Goal: Communication & Community: Participate in discussion

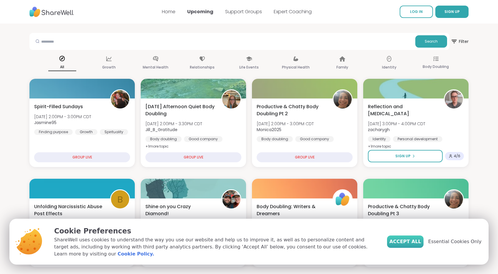
click at [404, 248] on button "Accept All" at bounding box center [405, 242] width 36 height 12
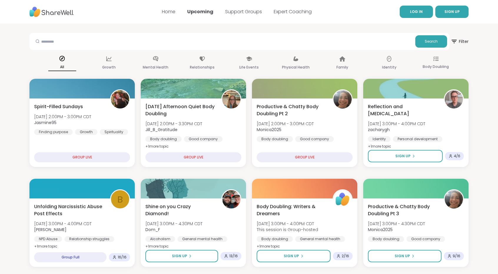
click at [419, 12] on span "LOG IN" at bounding box center [416, 11] width 13 height 5
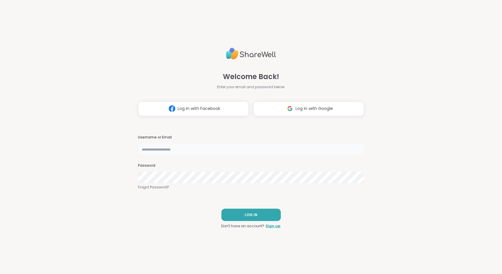
type input "**********"
click at [235, 213] on button "LOG IN" at bounding box center [251, 215] width 59 height 12
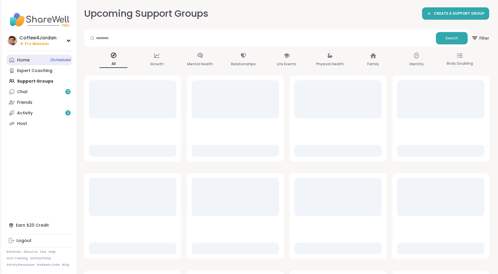
click at [38, 62] on link "Home 2 Scheduled" at bounding box center [39, 60] width 66 height 11
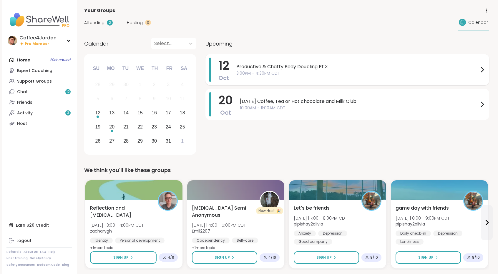
click at [261, 70] on span "Productive & Chatty Body Doubling Pt 3" at bounding box center [357, 66] width 242 height 7
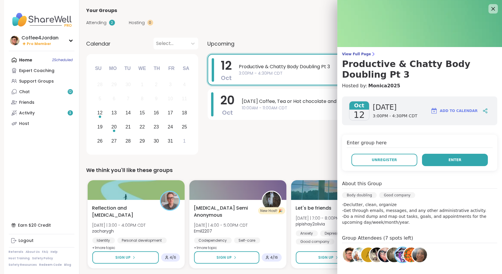
click at [449, 162] on button "Enter" at bounding box center [455, 160] width 66 height 12
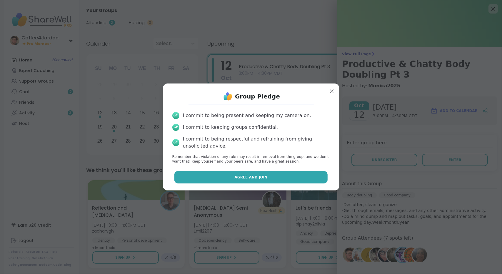
click at [271, 182] on button "Agree and Join" at bounding box center [251, 177] width 153 height 12
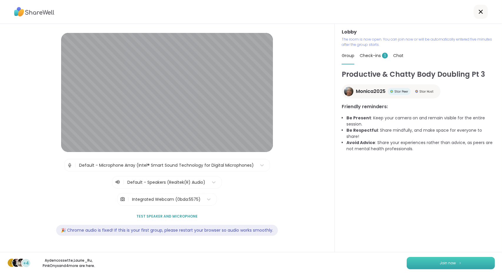
click at [464, 258] on button "Join now" at bounding box center [451, 263] width 88 height 12
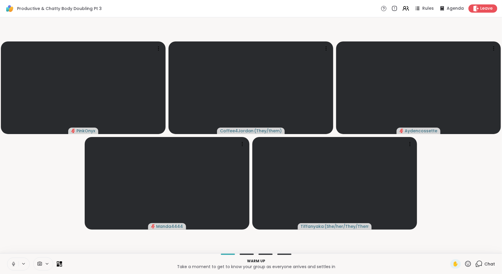
click at [11, 265] on icon at bounding box center [13, 264] width 5 height 5
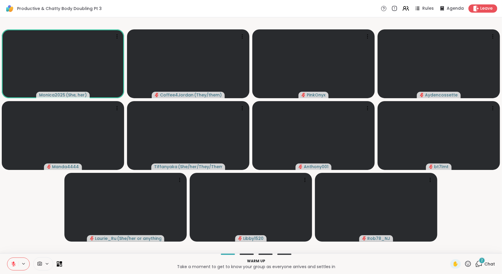
click at [477, 264] on icon at bounding box center [479, 264] width 7 height 7
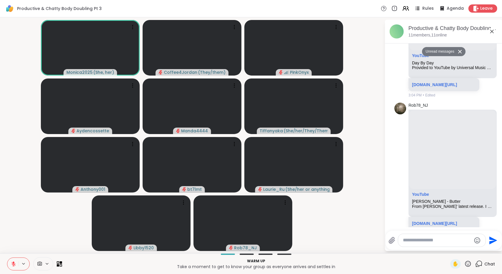
scroll to position [124, 0]
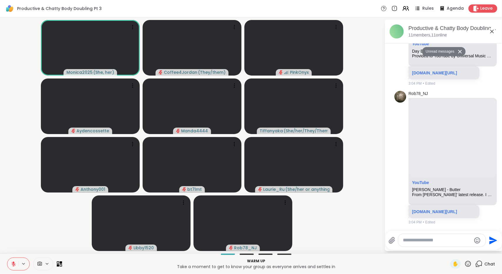
click at [492, 31] on icon at bounding box center [492, 31] width 7 height 7
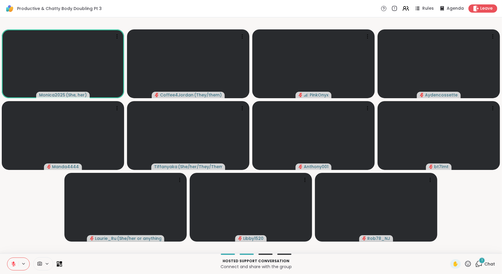
click at [485, 263] on span "Chat" at bounding box center [490, 264] width 11 height 6
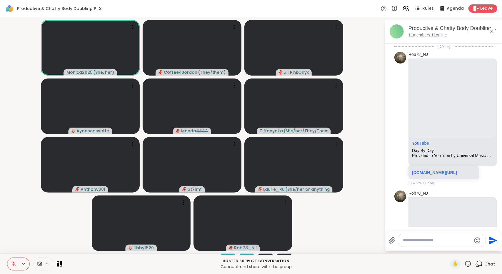
scroll to position [167, 0]
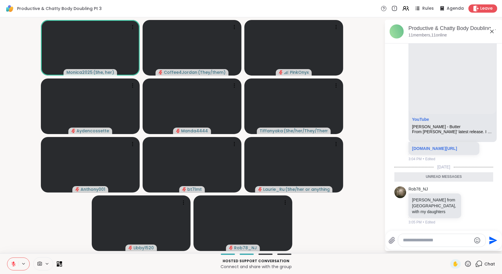
click at [491, 34] on icon at bounding box center [492, 31] width 7 height 7
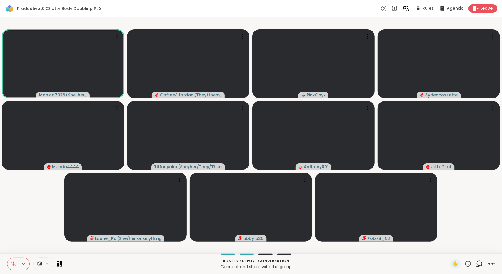
click at [466, 262] on icon at bounding box center [469, 264] width 6 height 6
click at [448, 248] on span "❤️" at bounding box center [451, 248] width 6 height 7
click at [10, 263] on button at bounding box center [12, 264] width 11 height 12
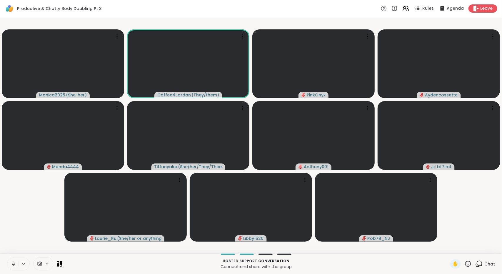
click at [13, 263] on icon at bounding box center [13, 264] width 5 height 5
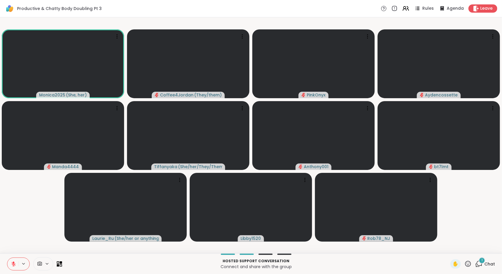
click at [485, 265] on span "Chat" at bounding box center [490, 264] width 11 height 6
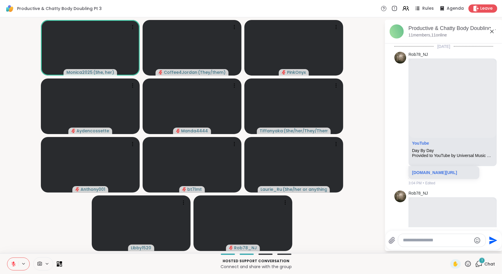
scroll to position [219, 0]
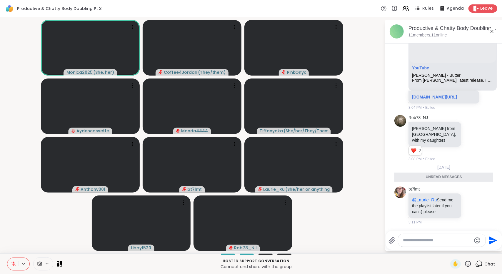
click at [492, 31] on icon at bounding box center [493, 32] width 4 height 4
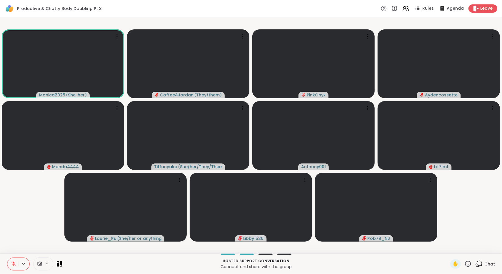
click at [482, 259] on div "Hosted support conversation Connect and share with the group ✋ Chat" at bounding box center [251, 264] width 502 height 21
click at [485, 266] on span "Chat" at bounding box center [490, 264] width 11 height 6
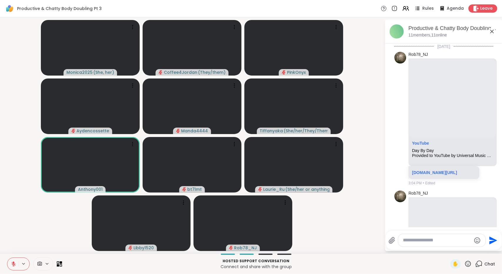
scroll to position [199, 0]
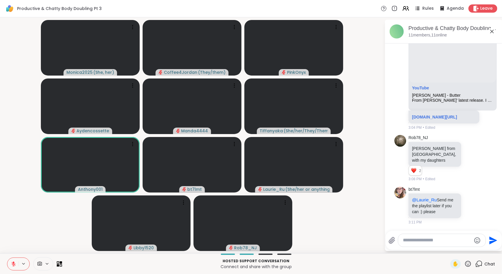
click at [455, 236] on div at bounding box center [442, 240] width 87 height 13
click at [454, 239] on textarea "Type your message" at bounding box center [437, 241] width 69 height 6
type textarea "**********"
click at [494, 242] on icon "Send" at bounding box center [495, 241] width 8 height 8
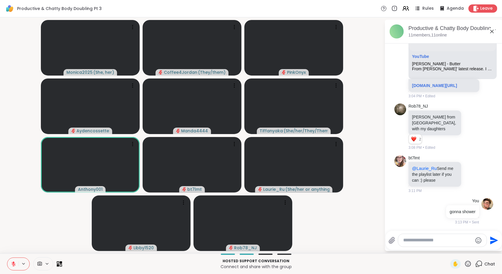
click at [490, 32] on icon at bounding box center [492, 31] width 7 height 7
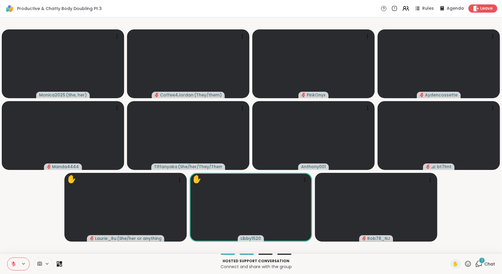
click at [486, 261] on div "1 Chat" at bounding box center [486, 264] width 20 height 9
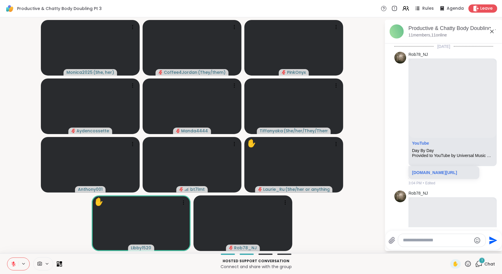
scroll to position [341, 0]
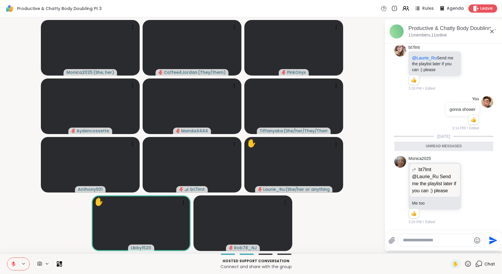
click at [494, 29] on icon at bounding box center [492, 31] width 7 height 7
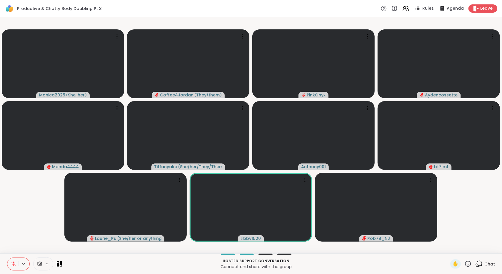
click at [487, 266] on span "Chat" at bounding box center [490, 264] width 11 height 6
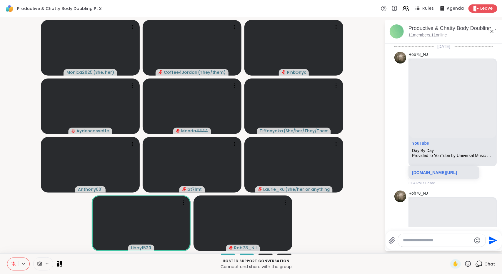
scroll to position [321, 0]
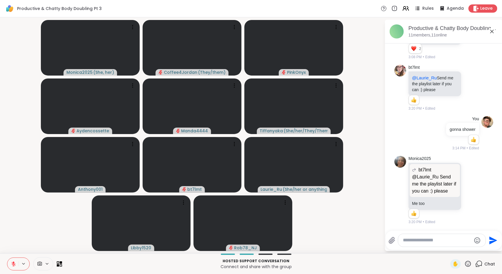
click at [438, 239] on textarea "Type your message" at bounding box center [437, 241] width 69 height 6
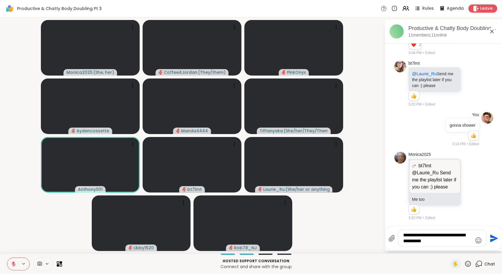
type textarea "**********"
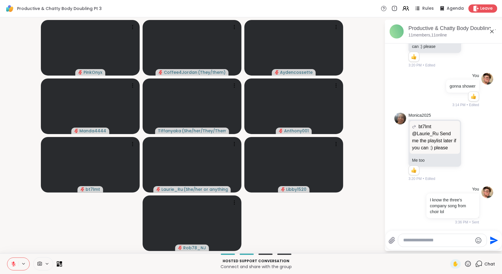
click at [14, 264] on icon at bounding box center [13, 264] width 5 height 5
click at [14, 261] on button at bounding box center [12, 264] width 12 height 12
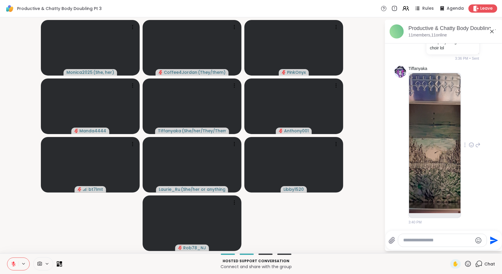
click at [433, 149] on img at bounding box center [435, 143] width 52 height 140
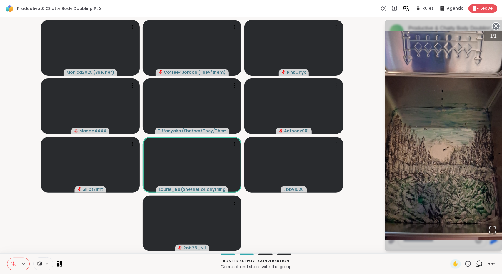
click at [495, 24] on icon at bounding box center [496, 26] width 8 height 8
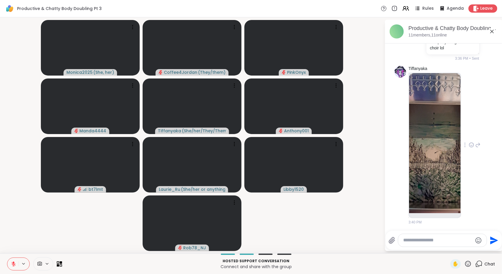
click at [469, 145] on icon at bounding box center [471, 145] width 5 height 6
click at [466, 141] on button "Select Reaction: Heart" at bounding box center [472, 136] width 12 height 12
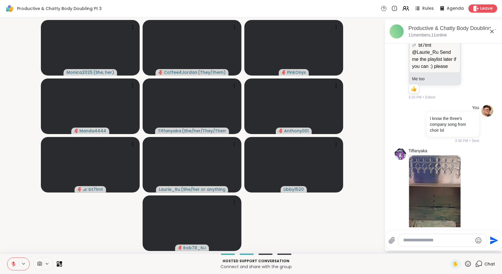
scroll to position [536, 0]
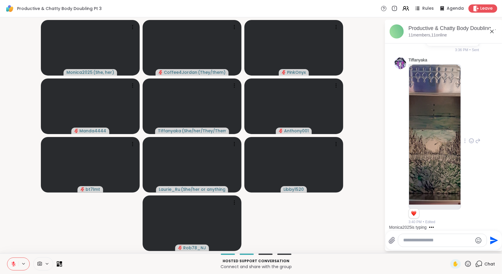
click at [14, 261] on button at bounding box center [12, 264] width 11 height 12
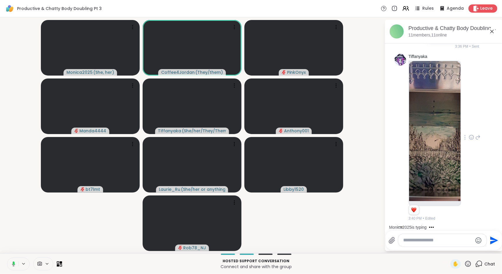
scroll to position [586, 0]
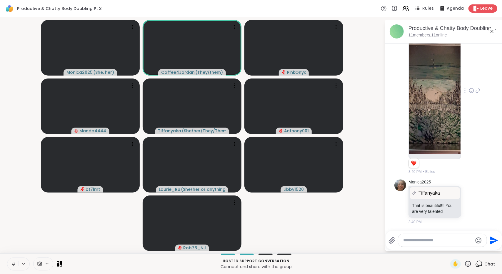
click at [13, 263] on icon at bounding box center [13, 264] width 5 height 5
click at [10, 266] on button at bounding box center [12, 264] width 11 height 12
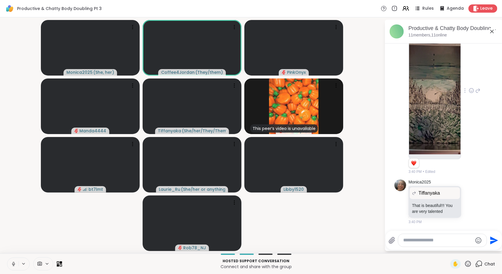
click at [15, 263] on icon at bounding box center [13, 264] width 5 height 5
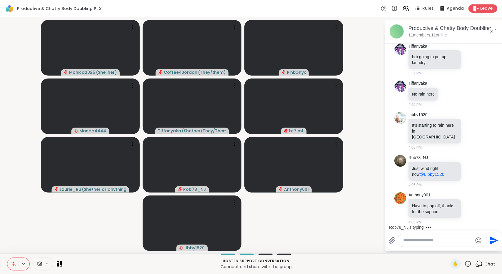
scroll to position [860, 0]
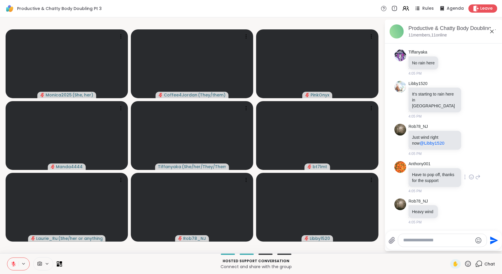
click at [469, 176] on icon at bounding box center [471, 177] width 5 height 6
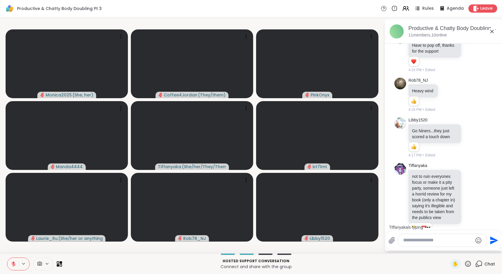
scroll to position [1023, 0]
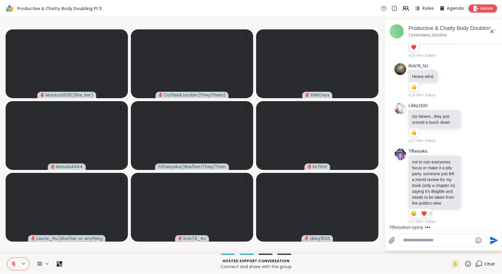
click at [493, 33] on icon at bounding box center [492, 31] width 7 height 7
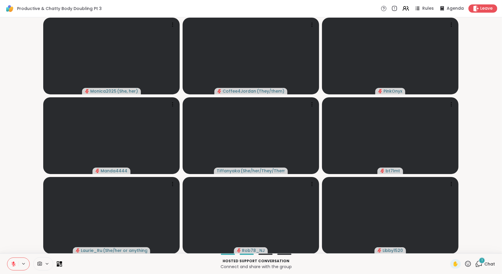
click at [486, 261] on div "1 Chat" at bounding box center [486, 264] width 20 height 9
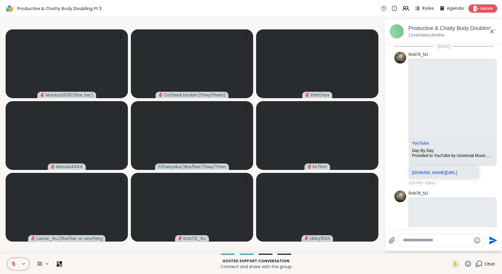
scroll to position [1108, 0]
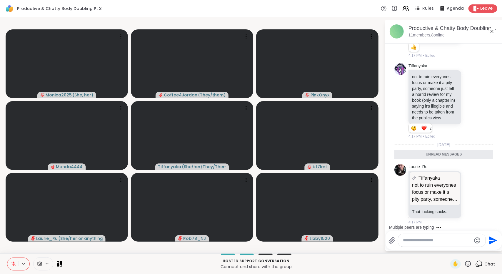
click at [492, 33] on icon at bounding box center [492, 31] width 7 height 7
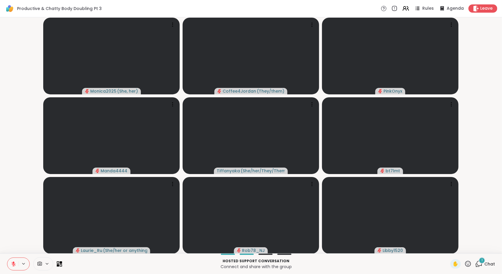
click at [490, 264] on span "Chat" at bounding box center [490, 264] width 11 height 6
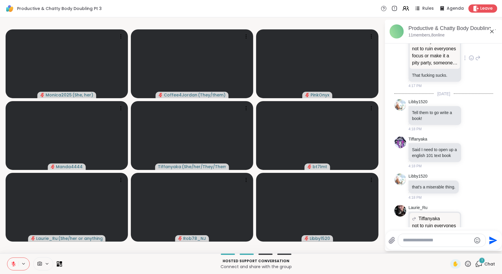
scroll to position [1289, 0]
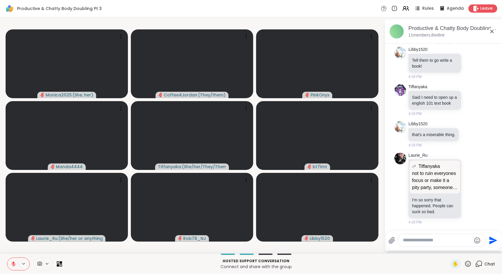
click at [494, 31] on icon at bounding box center [492, 31] width 7 height 7
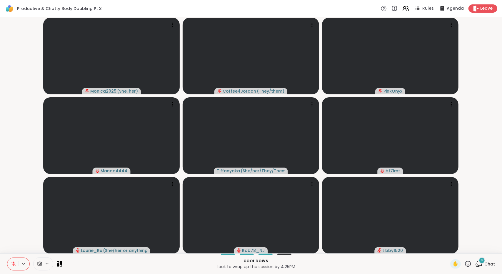
click at [477, 265] on icon at bounding box center [479, 264] width 7 height 7
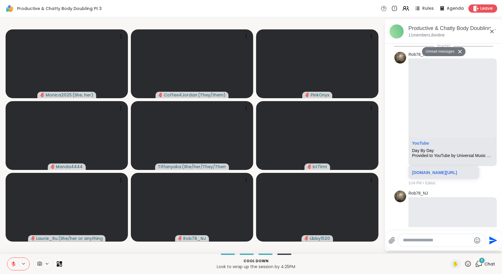
scroll to position [1644, 0]
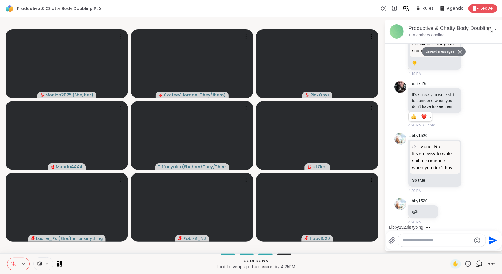
click at [493, 31] on icon at bounding box center [492, 31] width 7 height 7
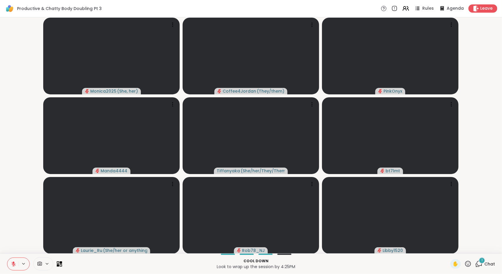
click at [486, 266] on span "Chat" at bounding box center [490, 264] width 11 height 6
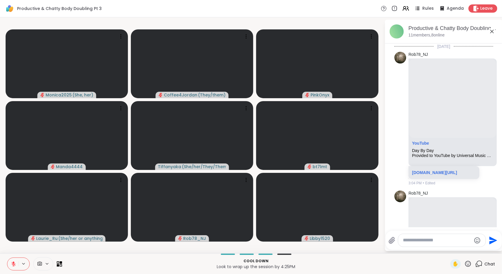
scroll to position [1754, 0]
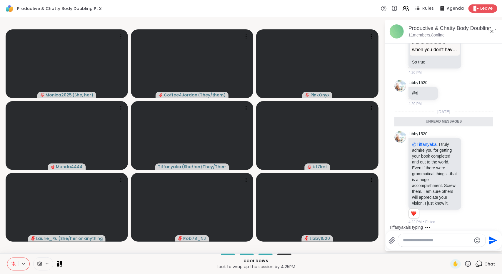
click at [493, 32] on icon at bounding box center [492, 31] width 7 height 7
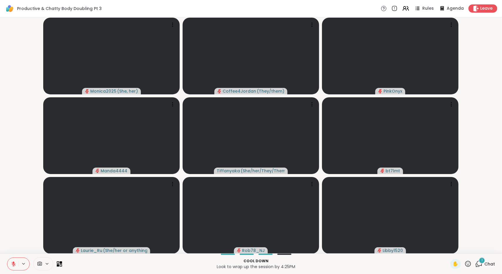
click at [487, 263] on span "Chat" at bounding box center [490, 264] width 11 height 6
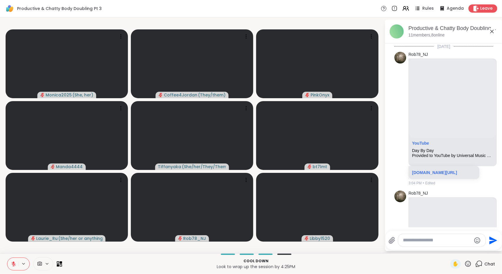
scroll to position [1806, 0]
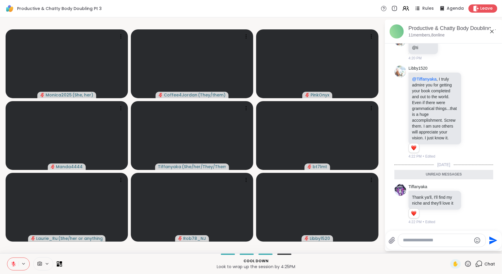
click at [492, 31] on icon at bounding box center [493, 32] width 4 height 4
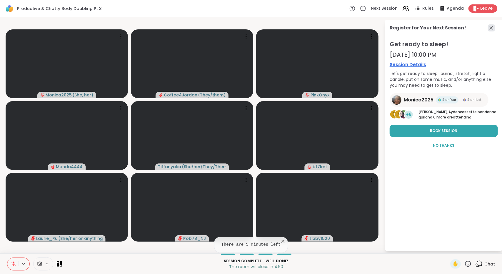
click at [494, 28] on icon at bounding box center [491, 27] width 7 height 7
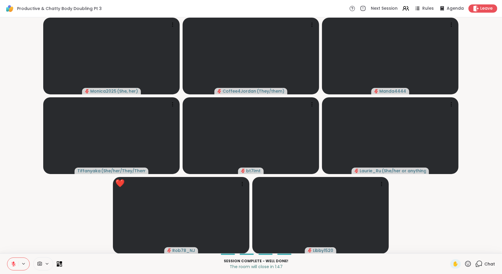
click at [477, 261] on icon at bounding box center [480, 263] width 6 height 5
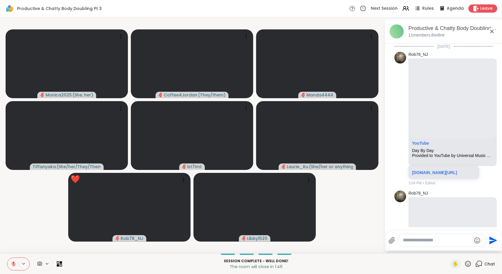
scroll to position [1786, 0]
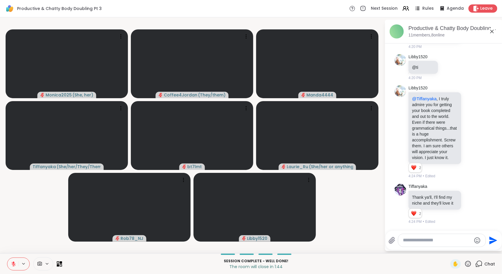
click at [492, 34] on icon at bounding box center [492, 31] width 7 height 7
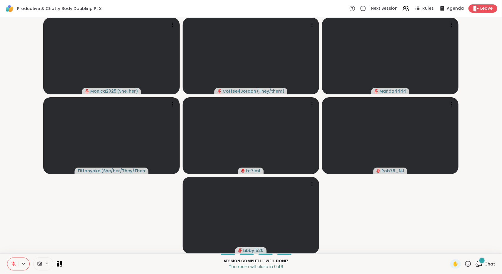
click at [479, 261] on div "1" at bounding box center [482, 261] width 6 height 6
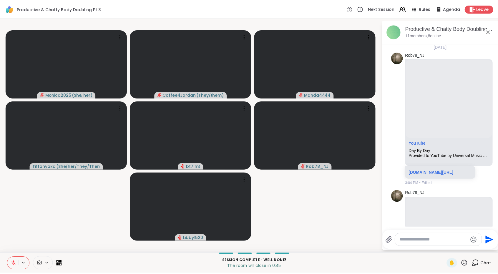
scroll to position [1837, 0]
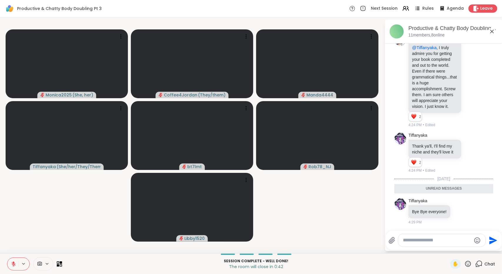
click at [493, 31] on icon at bounding box center [493, 32] width 4 height 4
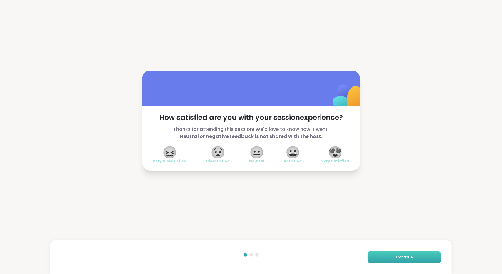
click at [397, 255] on span "Continue" at bounding box center [404, 257] width 16 height 5
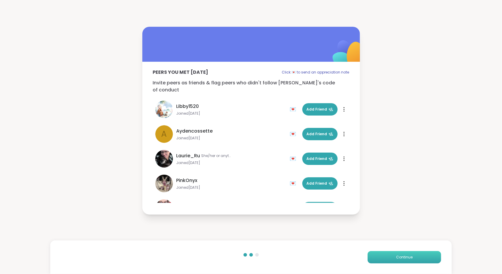
click at [397, 255] on span "Continue" at bounding box center [404, 257] width 16 height 5
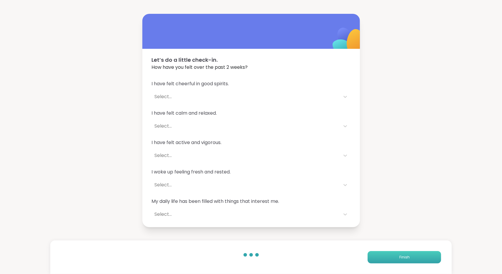
click at [400, 255] on span "Finish" at bounding box center [405, 257] width 10 height 5
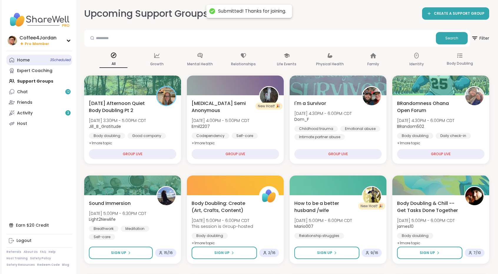
click at [63, 63] on link "Home 3 Scheduled" at bounding box center [39, 60] width 66 height 11
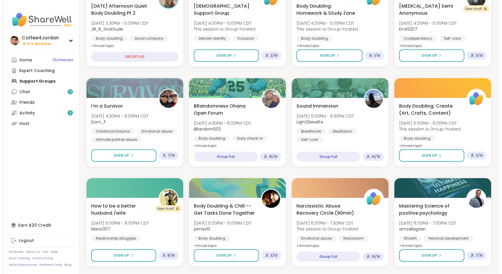
scroll to position [197, 0]
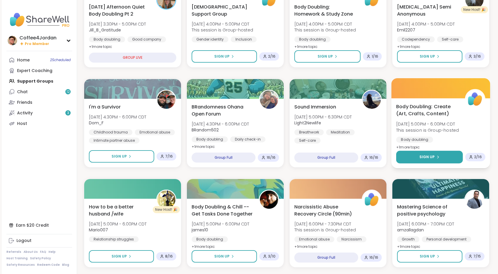
click at [410, 159] on button "Sign Up" at bounding box center [429, 157] width 67 height 13
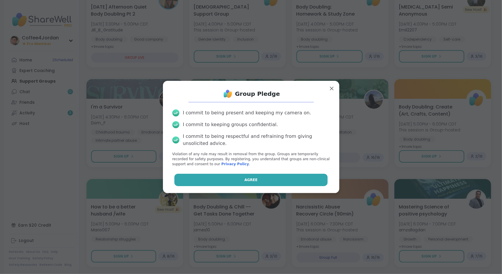
click at [318, 182] on button "Agree" at bounding box center [251, 180] width 153 height 12
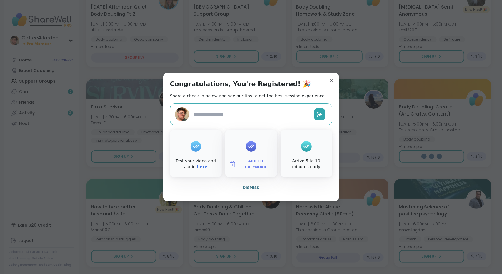
type textarea "*"
click at [260, 192] on button "Dismiss" at bounding box center [251, 188] width 162 height 12
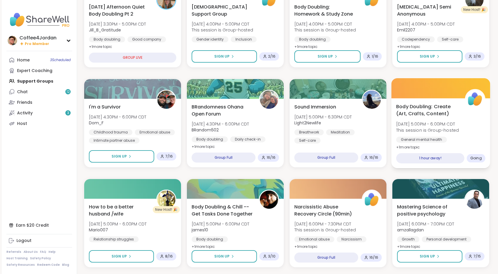
click at [442, 119] on div "Body Doubling: Create (Art, Crafts, Content) Sun, Oct 12 | 5:00PM - 6:00PM CDT …" at bounding box center [440, 127] width 89 height 48
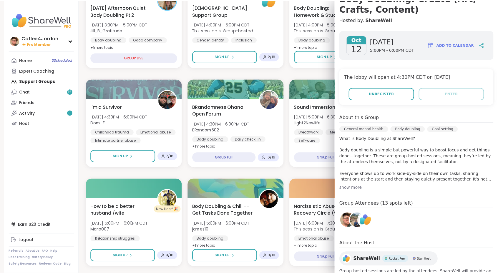
scroll to position [0, 0]
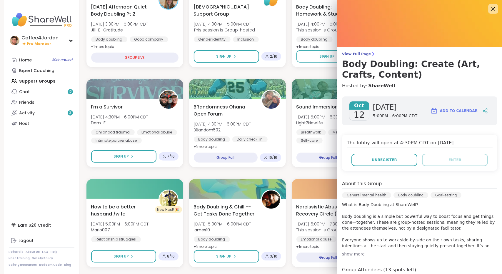
click at [492, 9] on icon at bounding box center [494, 9] width 4 height 4
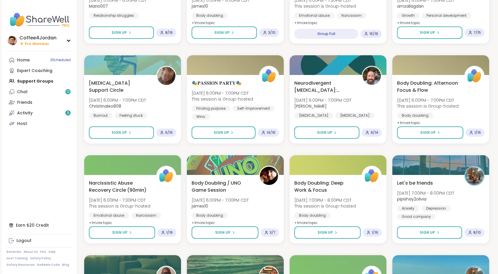
scroll to position [442, 0]
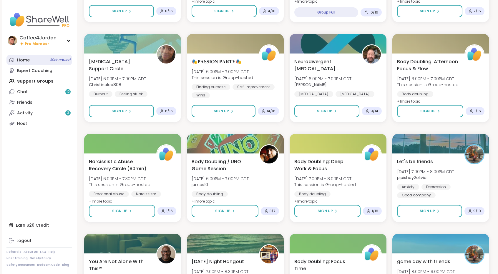
click at [45, 57] on link "Home 3 Scheduled" at bounding box center [39, 60] width 66 height 11
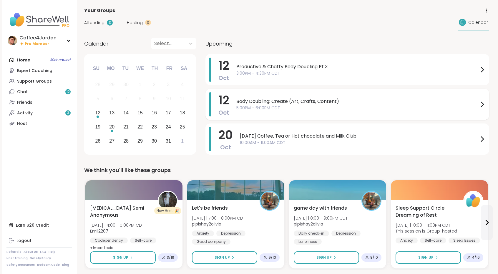
click at [253, 100] on span "Body Doubling: Create (Art, Crafts, Content)" at bounding box center [357, 101] width 242 height 7
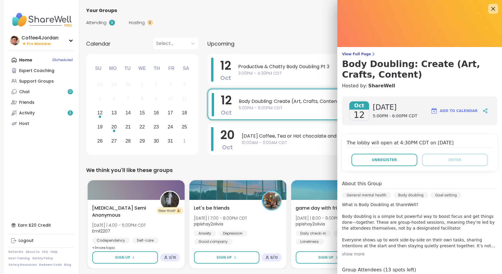
click at [490, 7] on icon at bounding box center [493, 8] width 7 height 7
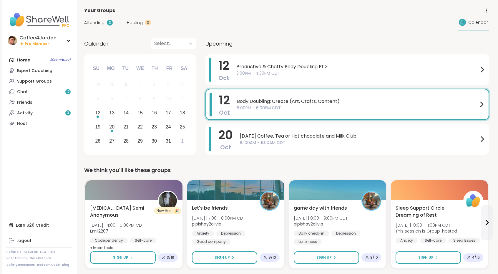
click at [265, 106] on span "5:00PM - 6:00PM CDT" at bounding box center [357, 108] width 241 height 6
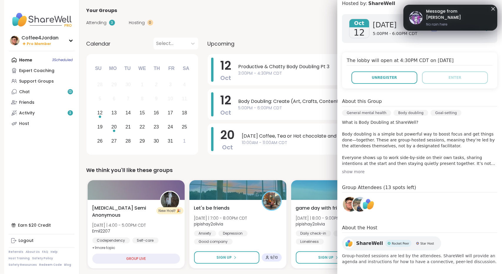
scroll to position [87, 0]
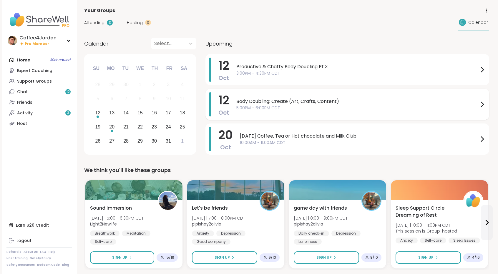
click at [276, 102] on span "Body Doubling: Create (Art, Crafts, Content)" at bounding box center [357, 101] width 242 height 7
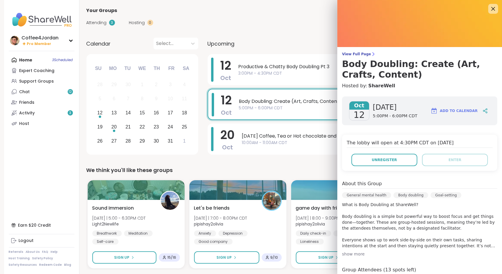
click at [490, 6] on icon at bounding box center [493, 8] width 7 height 7
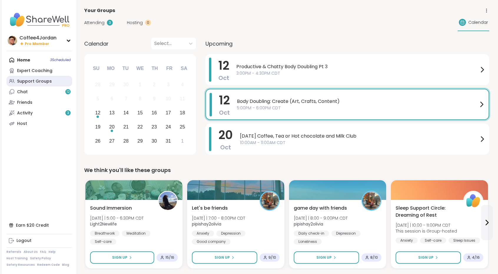
click at [23, 85] on link "Support Groups" at bounding box center [39, 81] width 66 height 11
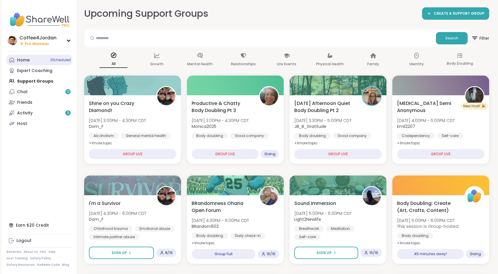
click at [64, 61] on span "3 Scheduled" at bounding box center [60, 60] width 21 height 5
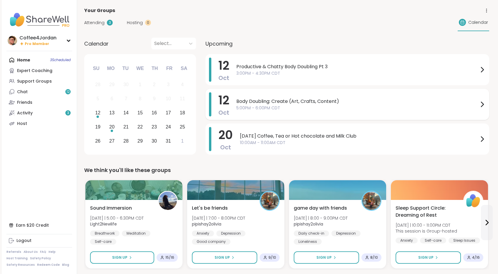
click at [298, 108] on span "5:00PM - 6:00PM CDT" at bounding box center [357, 108] width 242 height 6
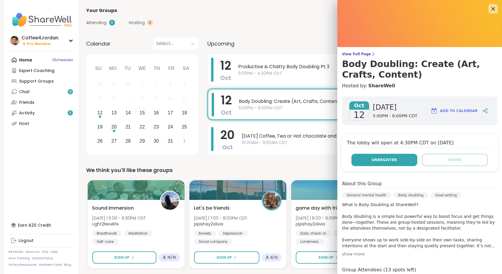
click at [393, 156] on button "Unregister" at bounding box center [385, 160] width 66 height 12
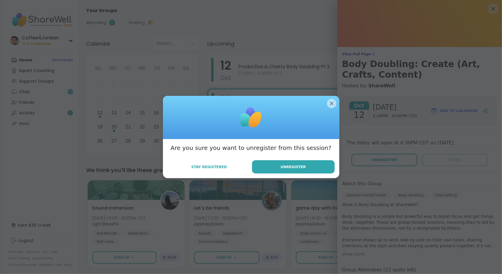
click at [300, 174] on div "Are you sure you want to unregister from this session? Stay Registered Unregist…" at bounding box center [251, 158] width 177 height 39
click at [305, 170] on button "Unregister" at bounding box center [293, 166] width 83 height 13
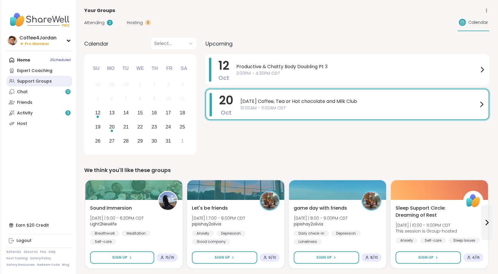
click at [46, 82] on div "Support Groups" at bounding box center [34, 82] width 35 height 6
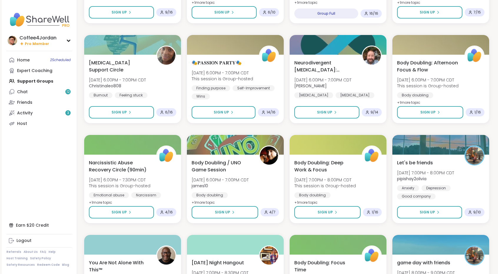
scroll to position [350, 0]
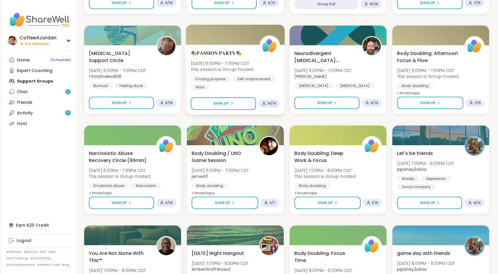
click at [258, 79] on div "Self-Improvement" at bounding box center [254, 79] width 43 height 6
drag, startPoint x: 498, startPoint y: 121, endPoint x: 498, endPoint y: 125, distance: 4.1
click at [498, 125] on html "Coffee4Jordan Pro Member Coffee4Jordan Pro Member Profile Membership Settings H…" at bounding box center [249, 144] width 498 height 989
click at [231, 91] on div "🎭𝐏𝐀𝐒𝐒𝐈𝐎𝐍 𝐏𝐀𝐑𝐓𝐘🎭 Sun, Oct 12 | 6:00PM - 7:00PM CDT This session is Group-hosted …" at bounding box center [235, 80] width 99 height 70
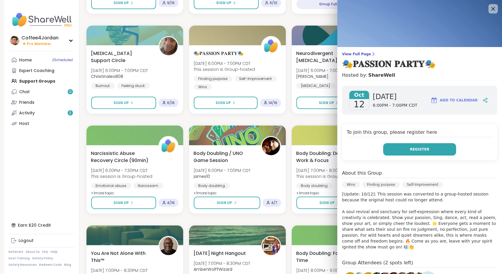
click at [439, 148] on button "Register" at bounding box center [420, 149] width 73 height 12
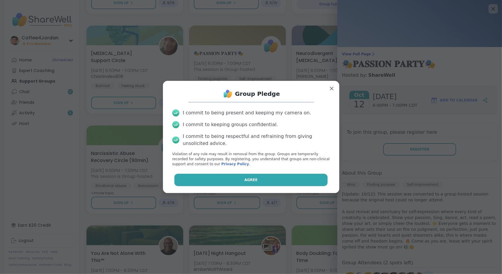
click at [271, 182] on button "Agree" at bounding box center [251, 180] width 153 height 12
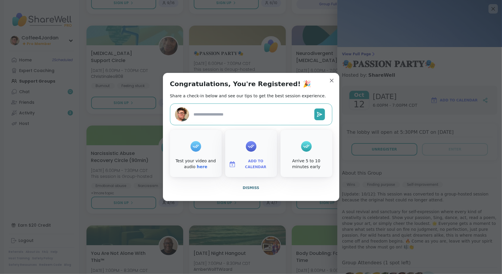
type textarea "*"
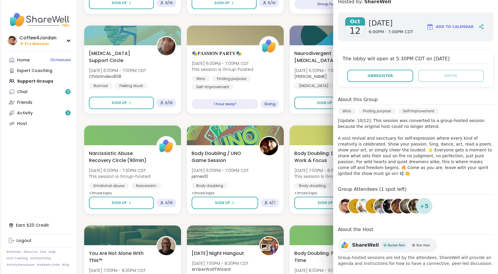
scroll to position [0, 0]
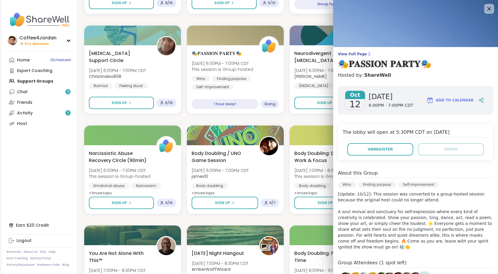
click at [485, 7] on icon at bounding box center [488, 8] width 7 height 7
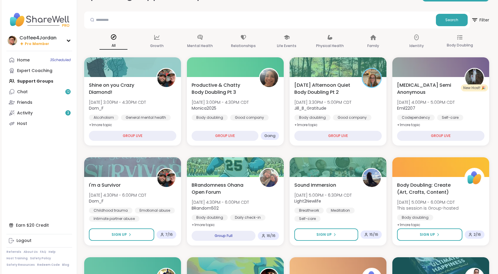
scroll to position [9, 0]
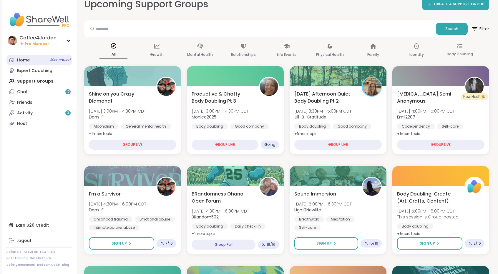
click at [68, 60] on span "3 Scheduled" at bounding box center [60, 60] width 21 height 5
